Goal: Check status: Check status

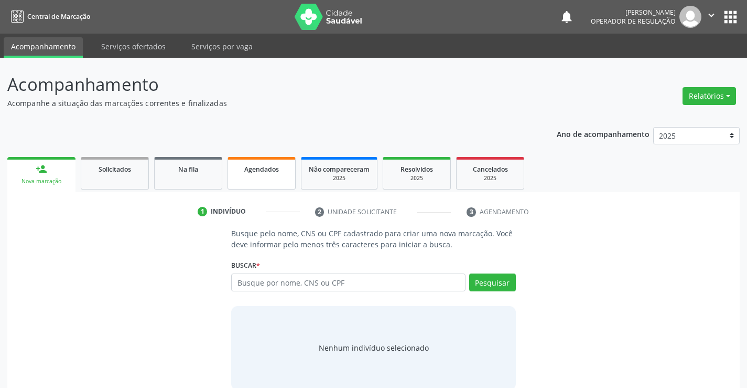
click at [250, 169] on span "Agendados" at bounding box center [261, 169] width 35 height 9
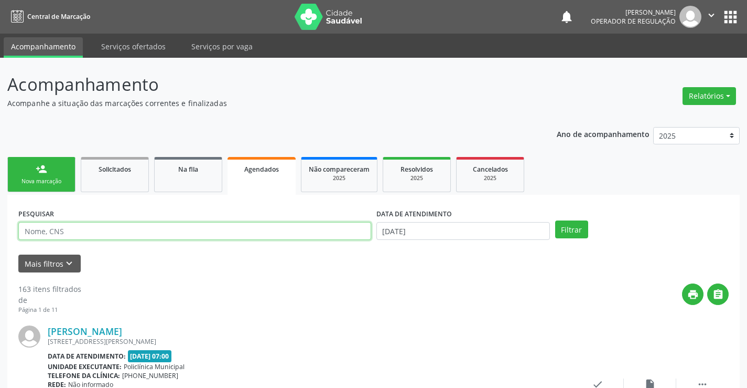
click at [199, 227] on input "text" at bounding box center [194, 231] width 353 height 18
click at [207, 234] on input "text" at bounding box center [194, 231] width 353 height 18
type input "704108833082950"
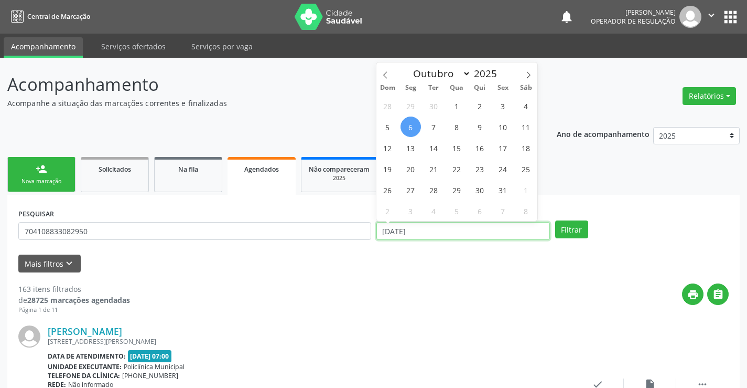
click at [504, 238] on input "[DATE]" at bounding box center [464, 231] width 174 height 18
click at [511, 268] on div "Mais filtros keyboard_arrow_down" at bounding box center [374, 263] width 716 height 18
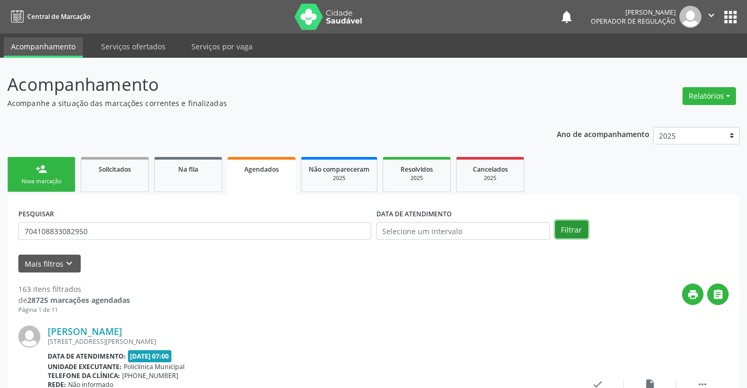
click at [580, 227] on button "Filtrar" at bounding box center [571, 229] width 33 height 18
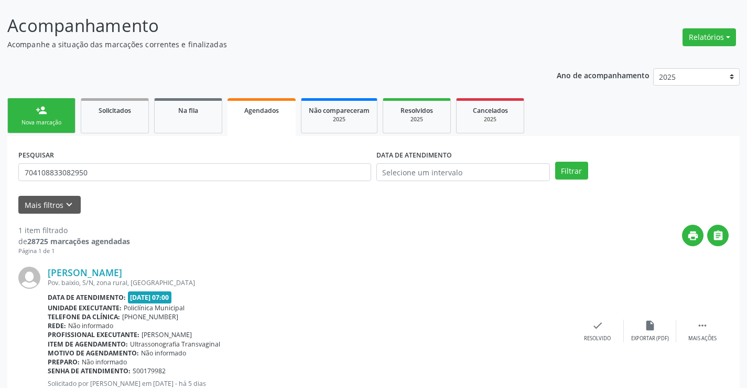
scroll to position [95, 0]
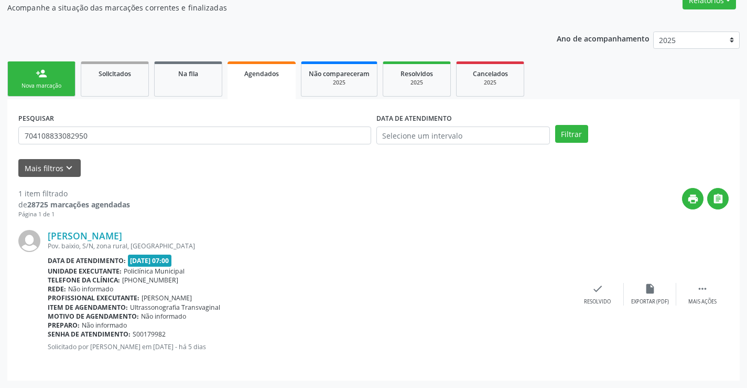
click at [280, 79] on link "Agendados" at bounding box center [262, 80] width 68 height 38
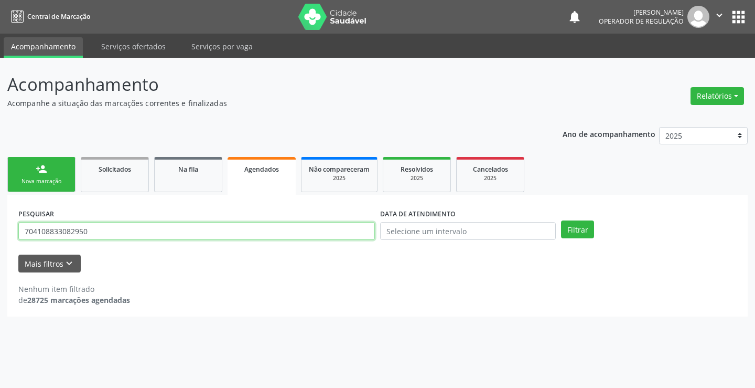
click at [264, 231] on input "704108833082950" at bounding box center [196, 231] width 357 height 18
type input "7"
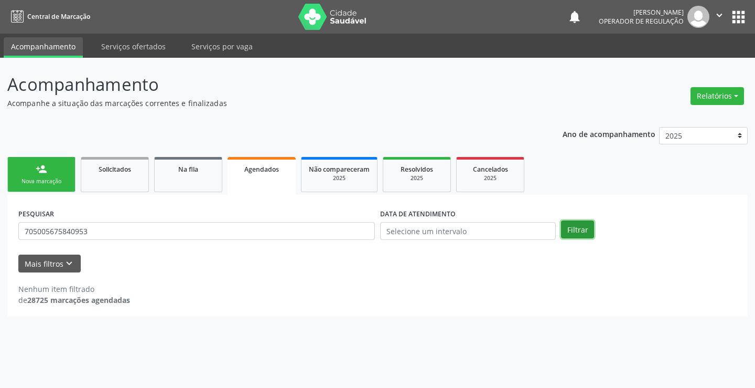
click at [571, 231] on button "Filtrar" at bounding box center [577, 229] width 33 height 18
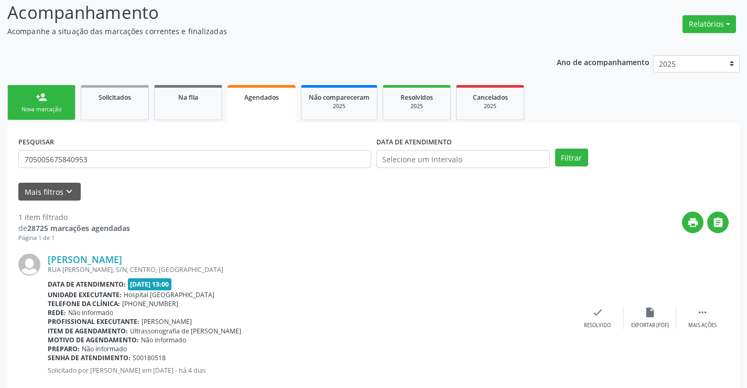
scroll to position [95, 0]
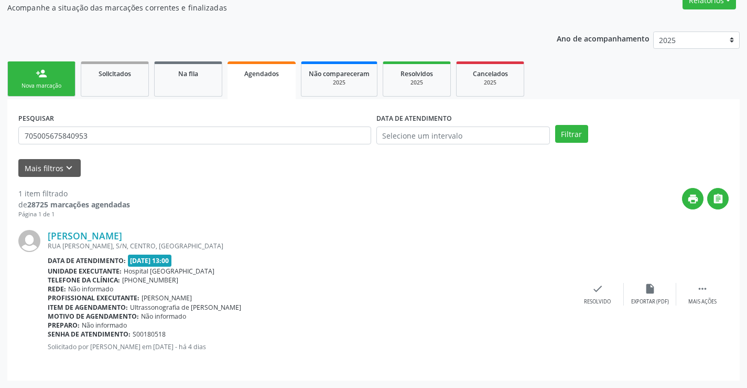
click at [256, 76] on span "Agendados" at bounding box center [261, 73] width 35 height 9
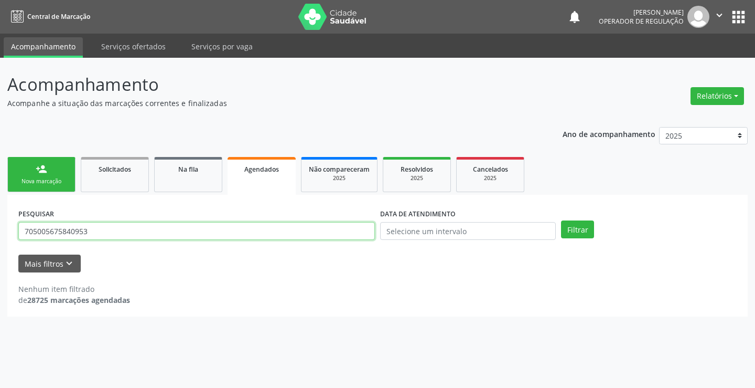
click at [235, 237] on input "705005675840953" at bounding box center [196, 231] width 357 height 18
type input "7"
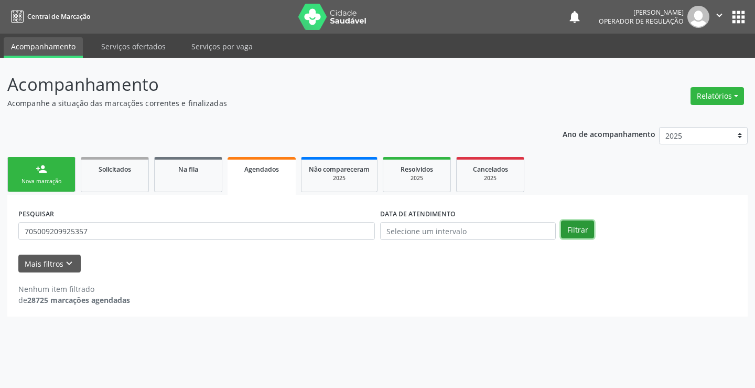
click at [572, 236] on button "Filtrar" at bounding box center [577, 229] width 33 height 18
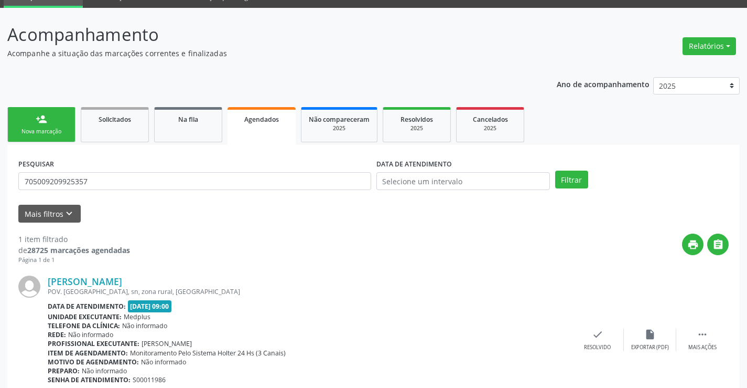
scroll to position [95, 0]
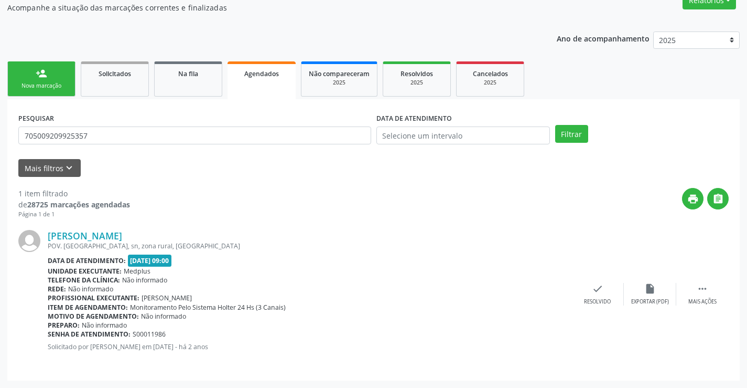
click at [258, 80] on link "Agendados" at bounding box center [262, 80] width 68 height 38
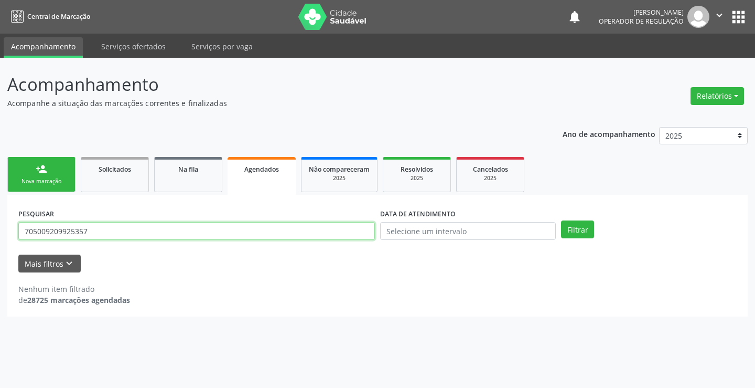
click at [223, 230] on input "705009209925357" at bounding box center [196, 231] width 357 height 18
type input "7"
type input "700402142220550"
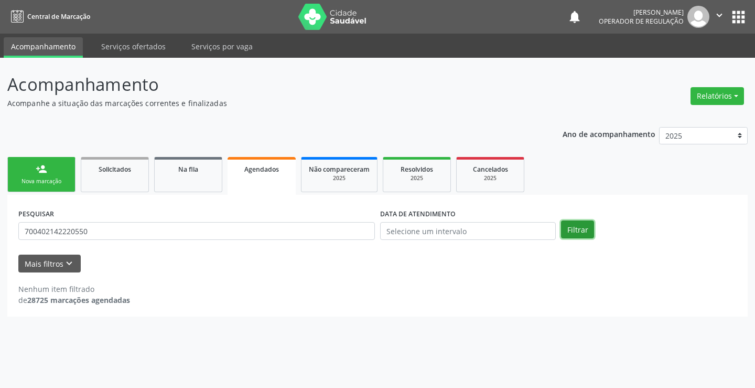
click at [582, 228] on button "Filtrar" at bounding box center [577, 229] width 33 height 18
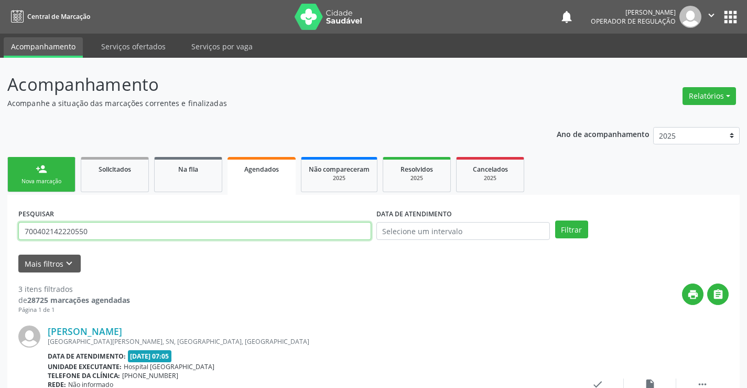
click at [128, 226] on input "700402142220550" at bounding box center [194, 231] width 353 height 18
type input "702000309854483"
click at [555, 220] on button "Filtrar" at bounding box center [571, 229] width 33 height 18
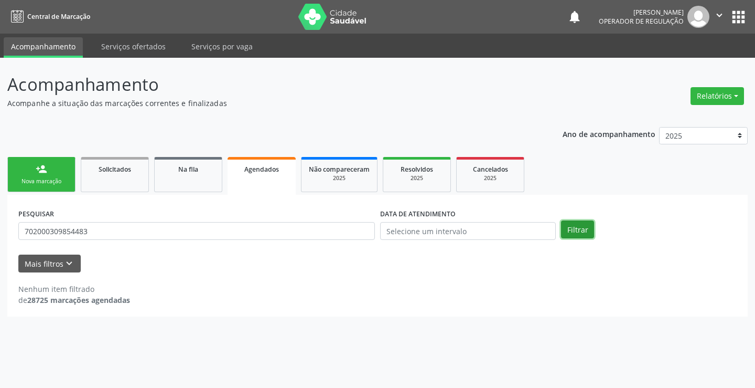
click at [591, 221] on button "Filtrar" at bounding box center [577, 229] width 33 height 18
click at [589, 231] on button "Filtrar" at bounding box center [577, 229] width 33 height 18
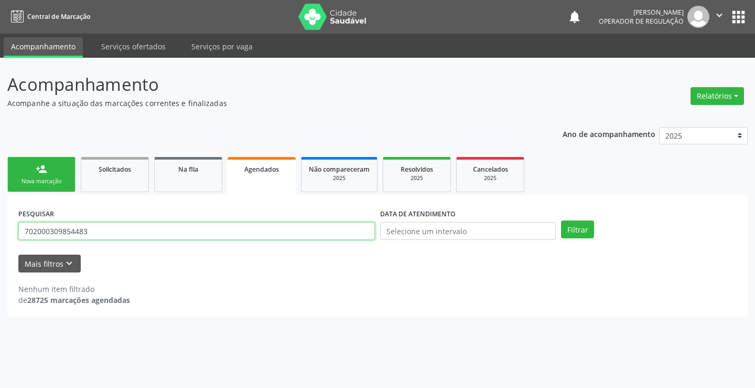
click at [360, 227] on input "702000309854483" at bounding box center [196, 231] width 357 height 18
click at [561, 220] on button "Filtrar" at bounding box center [577, 229] width 33 height 18
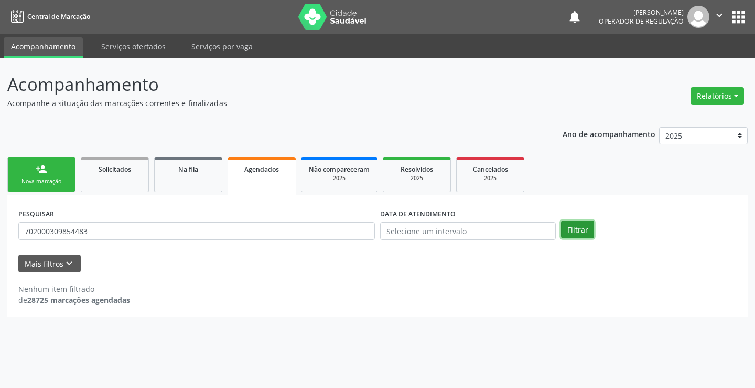
click at [563, 233] on button "Filtrar" at bounding box center [577, 229] width 33 height 18
click at [261, 167] on span "Agendados" at bounding box center [261, 169] width 35 height 9
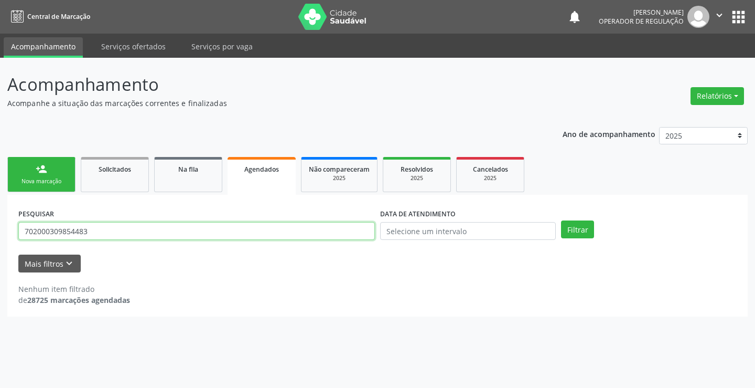
click at [248, 232] on input "702000309854483" at bounding box center [196, 231] width 357 height 18
type input "7"
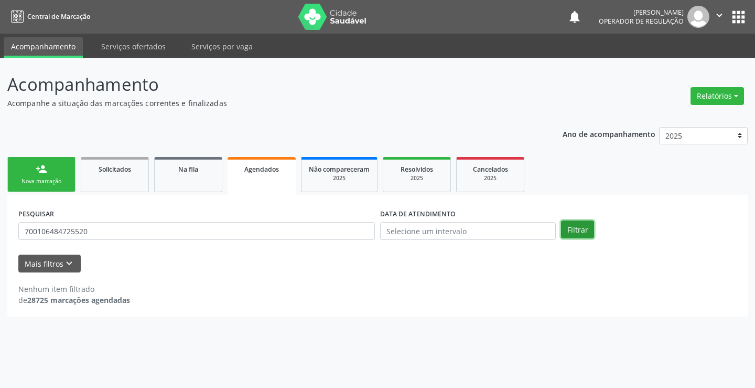
click at [571, 229] on button "Filtrar" at bounding box center [577, 229] width 33 height 18
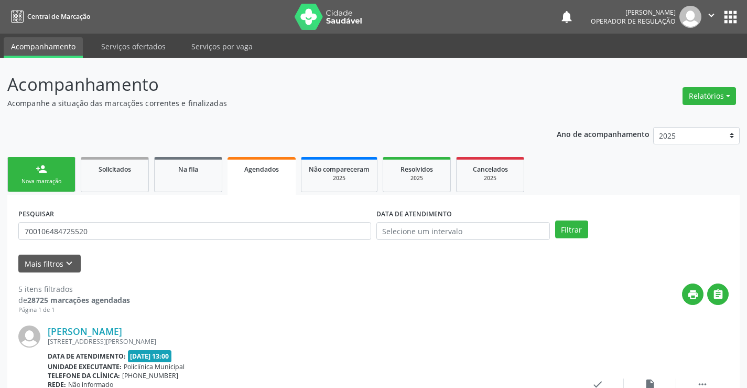
click at [249, 173] on span "Agendados" at bounding box center [261, 169] width 35 height 9
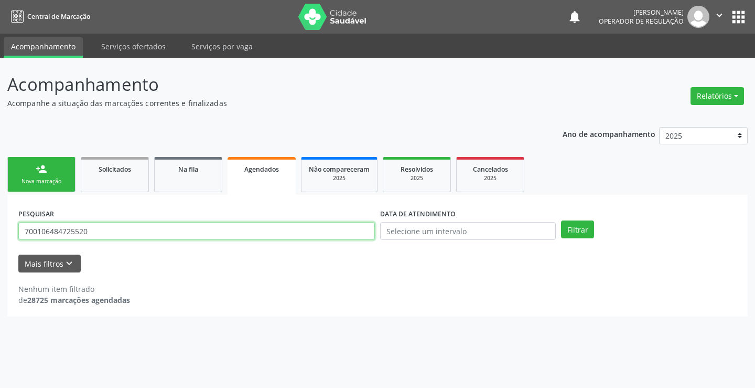
click at [237, 232] on input "700106484725520" at bounding box center [196, 231] width 357 height 18
type input "7"
type input "700000662483809"
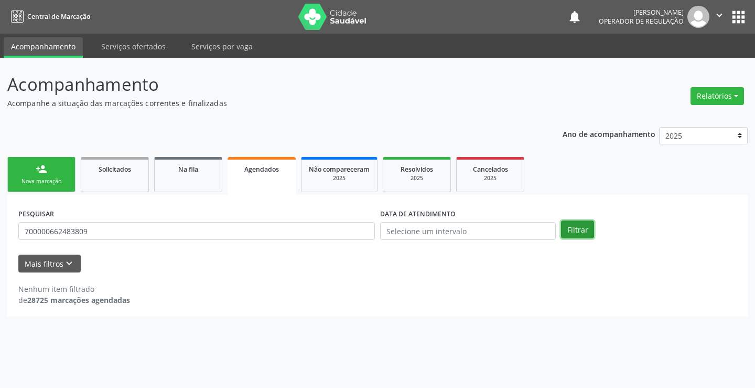
click at [577, 234] on button "Filtrar" at bounding box center [577, 229] width 33 height 18
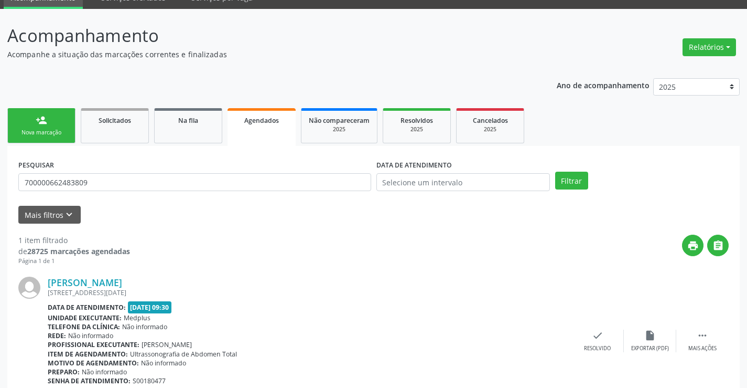
scroll to position [95, 0]
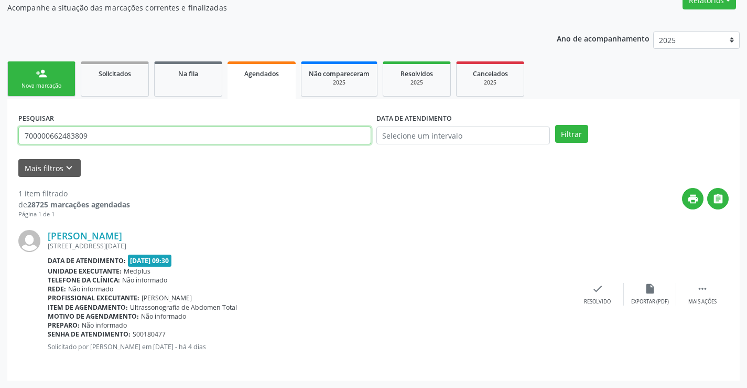
click at [98, 138] on input "700000662483809" at bounding box center [194, 135] width 353 height 18
click at [99, 138] on input "700000662483809" at bounding box center [194, 135] width 353 height 18
click at [555, 125] on button "Filtrar" at bounding box center [571, 134] width 33 height 18
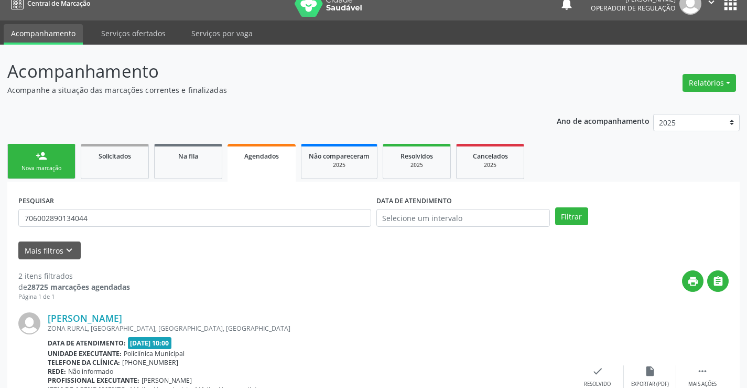
scroll to position [0, 0]
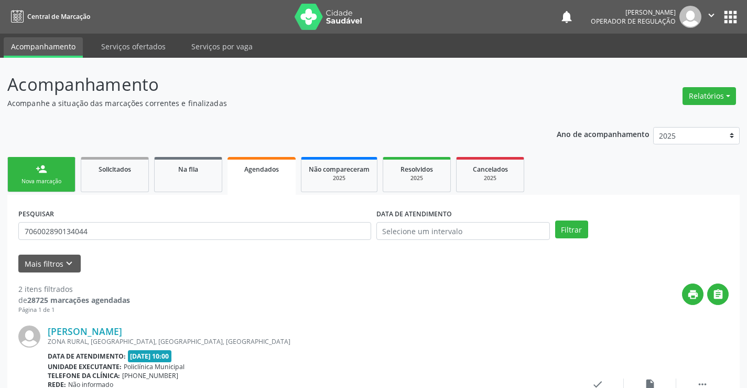
click at [271, 167] on span "Agendados" at bounding box center [261, 169] width 35 height 9
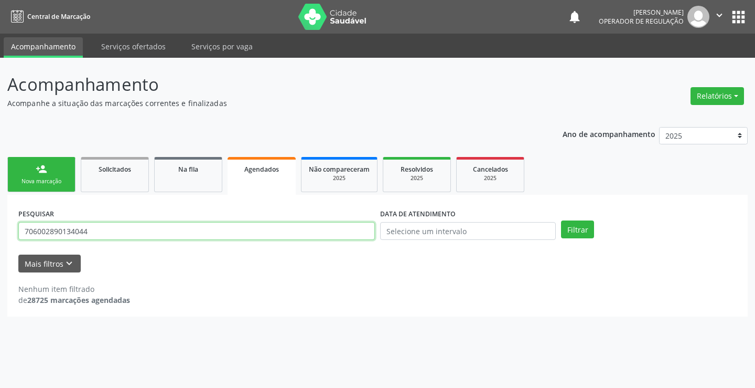
click at [233, 231] on input "706002890134044" at bounding box center [196, 231] width 357 height 18
type input "7"
type input "[DEMOGRAPHIC_DATA] de [DEMOGRAPHIC_DATA][PERSON_NAME]"
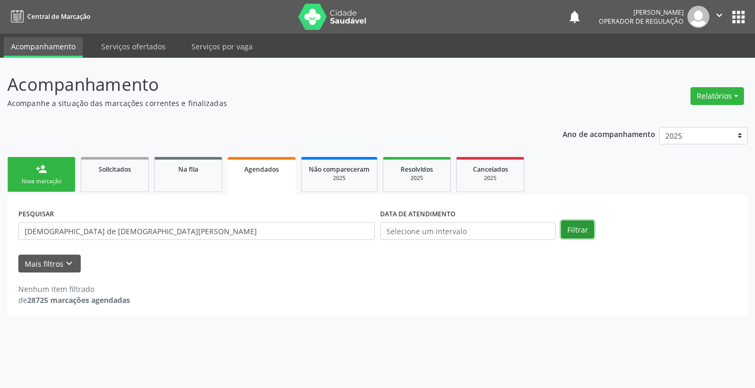
click at [575, 223] on button "Filtrar" at bounding box center [577, 229] width 33 height 18
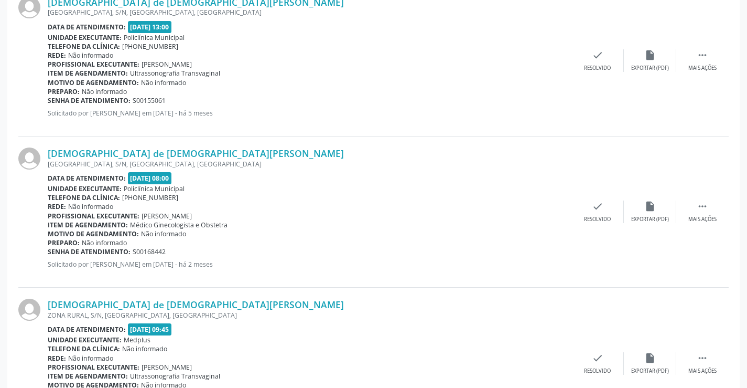
scroll to position [861, 0]
